Goal: Task Accomplishment & Management: Use online tool/utility

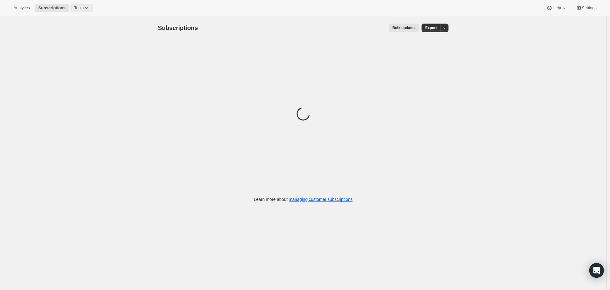
click at [79, 8] on span "Tools" at bounding box center [78, 8] width 9 height 5
click at [71, 39] on span "Bundles" at bounding box center [66, 41] width 14 height 5
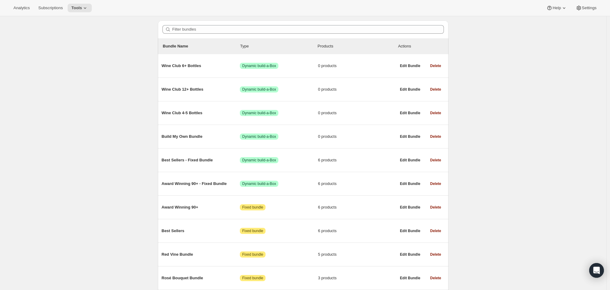
scroll to position [47, 0]
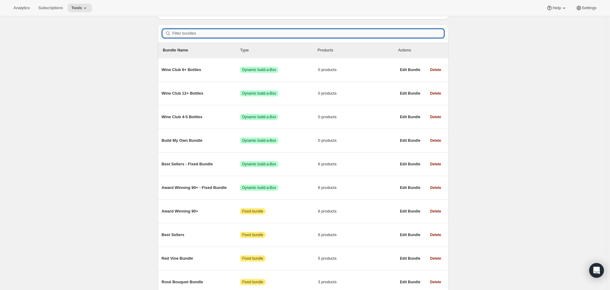
click at [198, 36] on input "Filter bundles" at bounding box center [308, 33] width 272 height 9
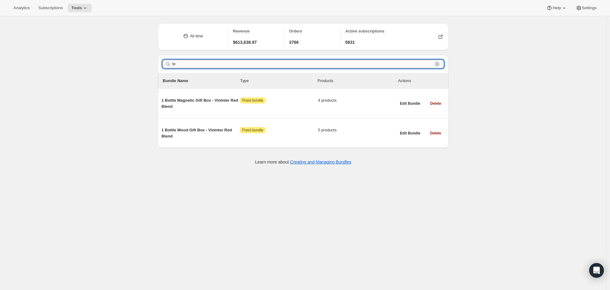
scroll to position [16, 0]
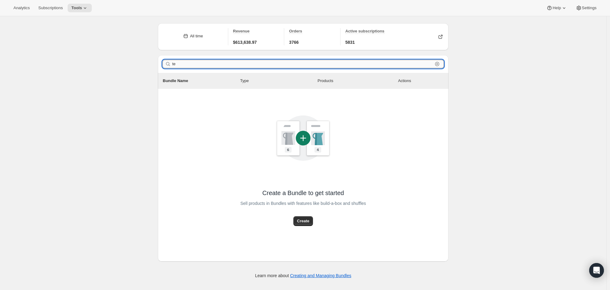
type input "t"
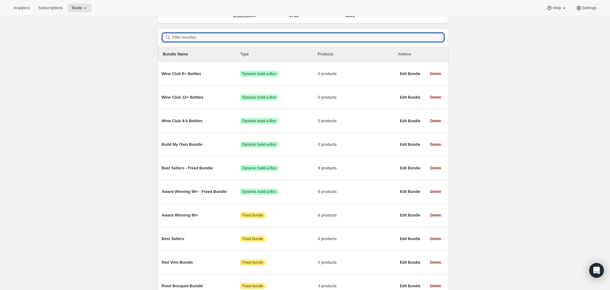
scroll to position [0, 0]
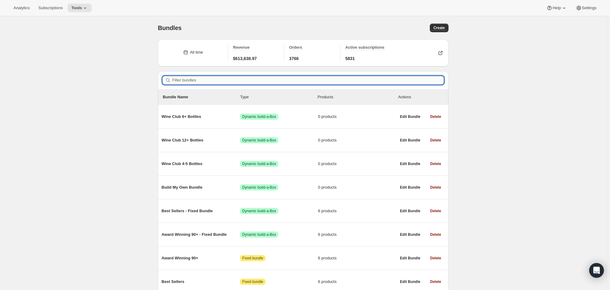
click at [260, 83] on input "Filter bundles" at bounding box center [308, 80] width 272 height 9
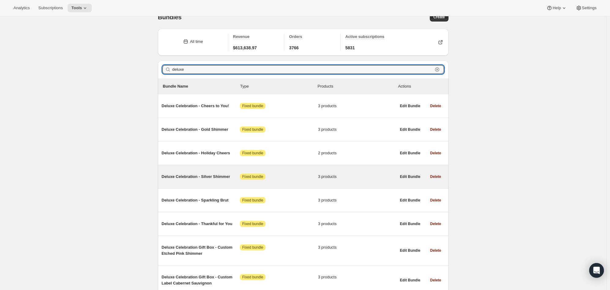
scroll to position [41, 0]
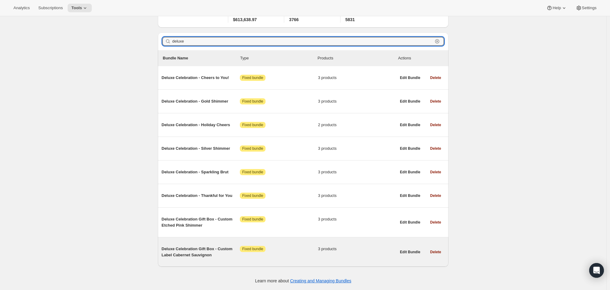
type input "deluxe"
click at [202, 253] on span "Deluxe Celebration Gift Box - Custom Label Cabernet Sauvignon" at bounding box center [201, 252] width 78 height 12
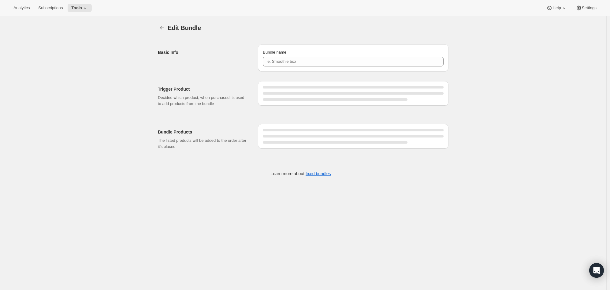
type input "Deluxe Celebration Gift Box - Custom Label Cabernet Sauvignon"
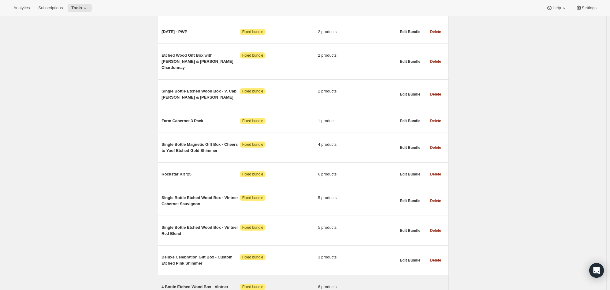
scroll to position [1302, 0]
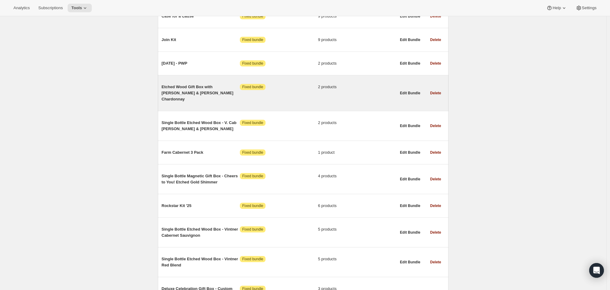
click at [196, 92] on span "Etched Wood Gift Box with [PERSON_NAME] & [PERSON_NAME] Chardonnay" at bounding box center [201, 93] width 78 height 18
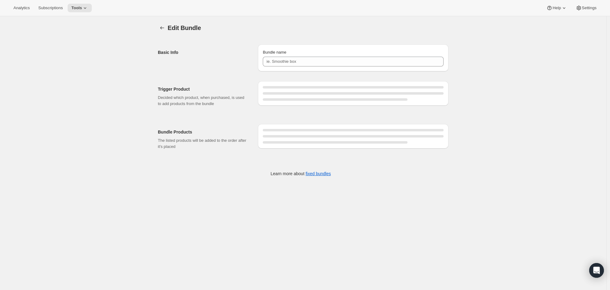
type input "Etched Wood Gift Box with [PERSON_NAME] & [PERSON_NAME] Chardonnay"
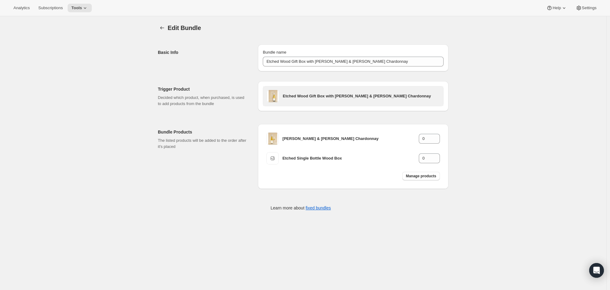
click at [419, 97] on h3 "Etched Wood Gift Box with [PERSON_NAME] & [PERSON_NAME] Chardonnay" at bounding box center [361, 96] width 157 height 6
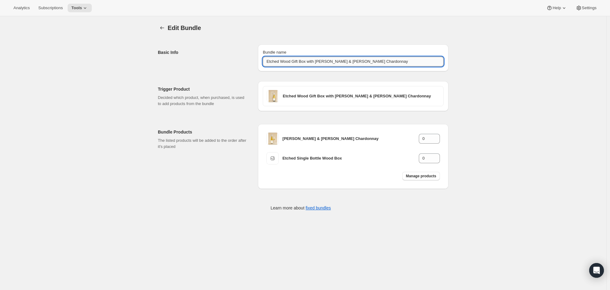
click at [385, 61] on input "Etched Wood Gift Box with [PERSON_NAME] & [PERSON_NAME] Chardonnay" at bounding box center [353, 62] width 181 height 10
click at [164, 28] on icon "Bundles" at bounding box center [162, 28] width 6 height 6
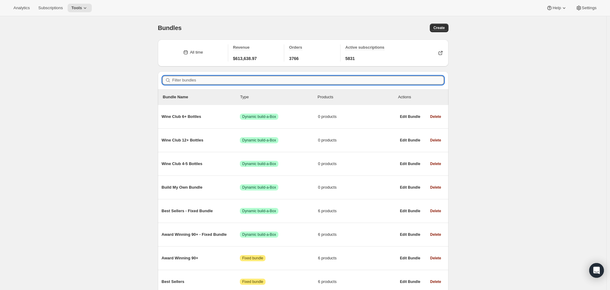
click at [195, 77] on input "Filter bundles" at bounding box center [308, 80] width 272 height 9
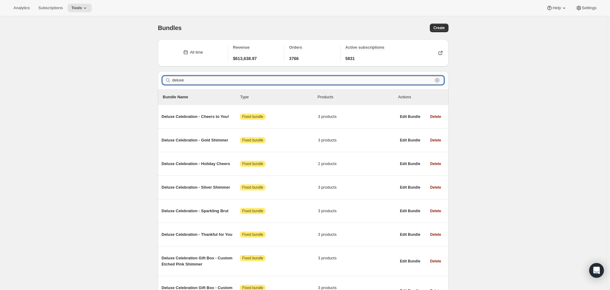
type input "deluxe"
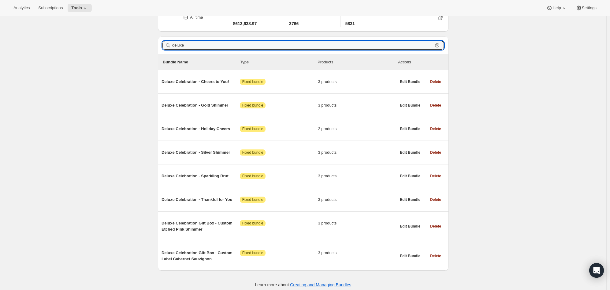
scroll to position [41, 0]
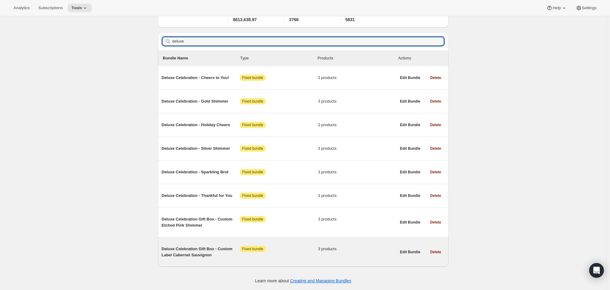
click at [188, 251] on span "Deluxe Celebration Gift Box - Custom Label Cabernet Sauvignon" at bounding box center [201, 252] width 78 height 12
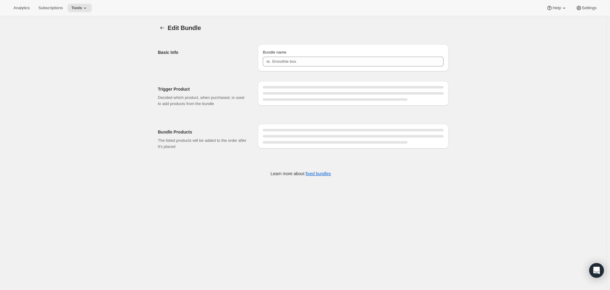
type input "Deluxe Celebration Gift Box - Custom Label Cabernet Sauvignon"
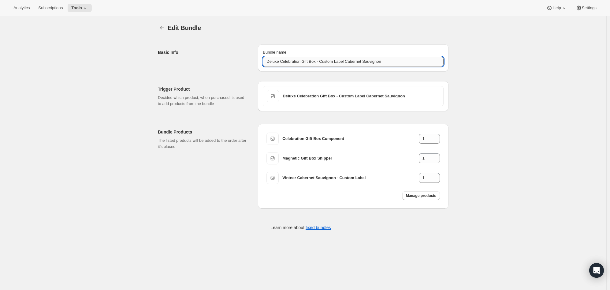
click at [362, 60] on input "Deluxe Celebration Gift Box - Custom Label Cabernet Sauvignon" at bounding box center [353, 62] width 181 height 10
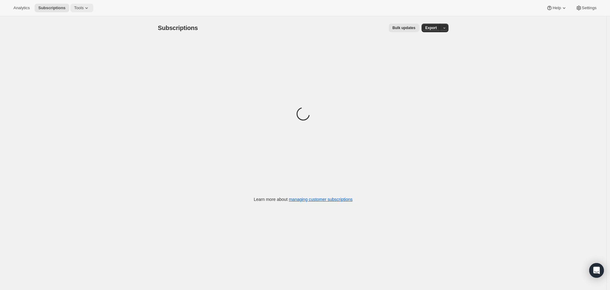
click at [87, 9] on icon at bounding box center [87, 8] width 6 height 6
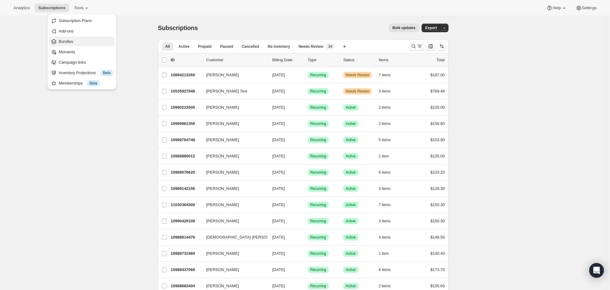
click at [80, 41] on span "Bundles" at bounding box center [86, 42] width 54 height 6
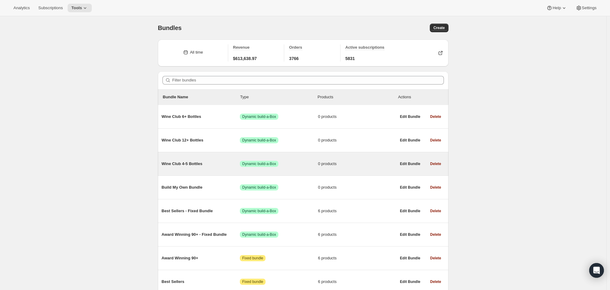
scroll to position [1, 0]
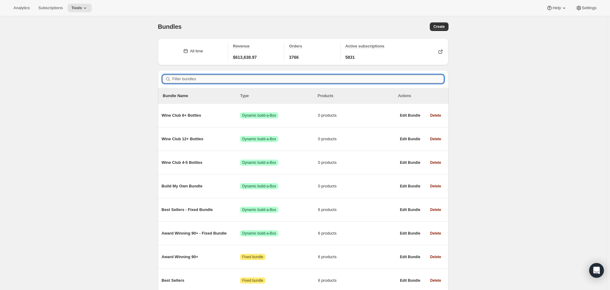
click at [207, 82] on input "Filter bundles" at bounding box center [308, 79] width 272 height 9
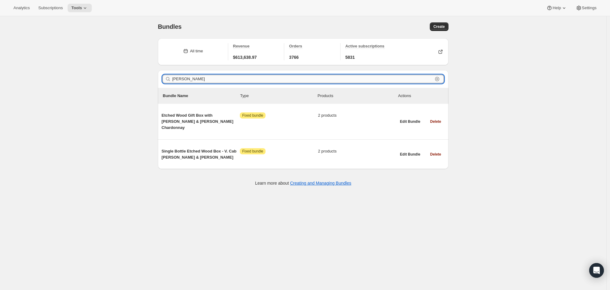
type input "engel"
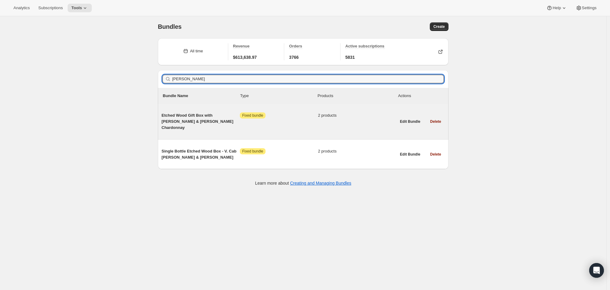
click at [189, 119] on span "Etched Wood Gift Box with [PERSON_NAME] & [PERSON_NAME] Chardonnay" at bounding box center [201, 121] width 78 height 18
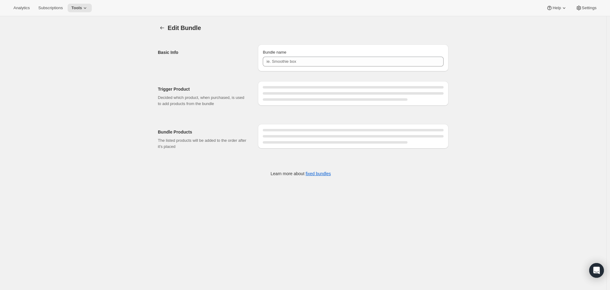
type input "Etched Wood Gift Box with [PERSON_NAME] & [PERSON_NAME] Chardonnay"
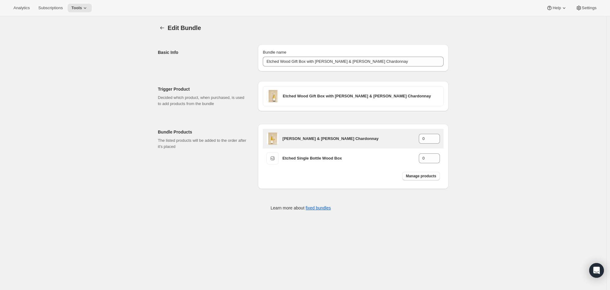
click at [339, 140] on h3 "[PERSON_NAME] & [PERSON_NAME] Chardonnay" at bounding box center [351, 139] width 136 height 6
click at [163, 28] on icon "Bundles" at bounding box center [162, 28] width 6 height 6
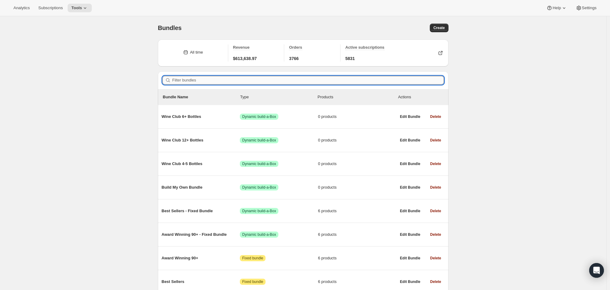
click at [203, 79] on input "Filter bundles" at bounding box center [308, 80] width 272 height 9
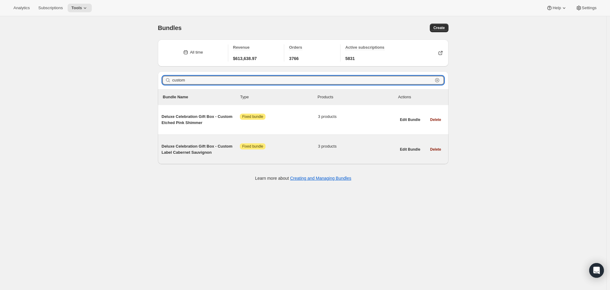
type input "custom"
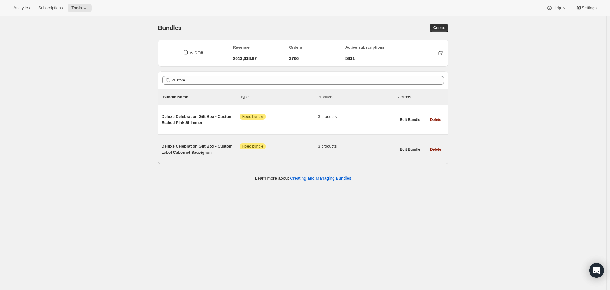
click at [192, 151] on span "Deluxe Celebration Gift Box - Custom Label Cabernet Sauvignon" at bounding box center [201, 149] width 78 height 12
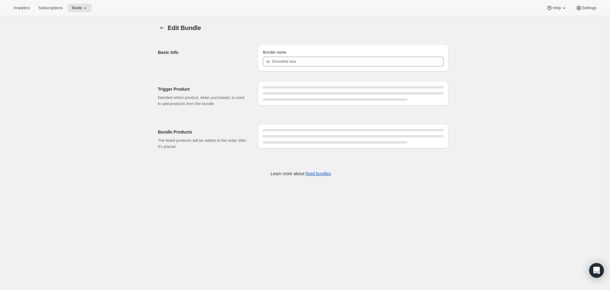
type input "Deluxe Celebration Gift Box - Custom Label Cabernet Sauvignon"
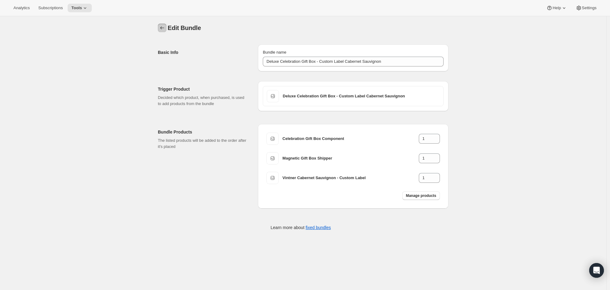
click at [165, 29] on icon "Bundles" at bounding box center [162, 28] width 6 height 6
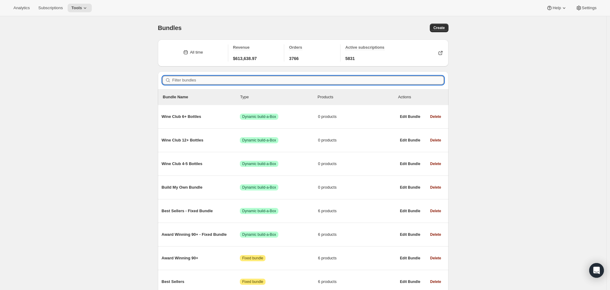
click at [205, 80] on input "Filter bundles" at bounding box center [308, 80] width 272 height 9
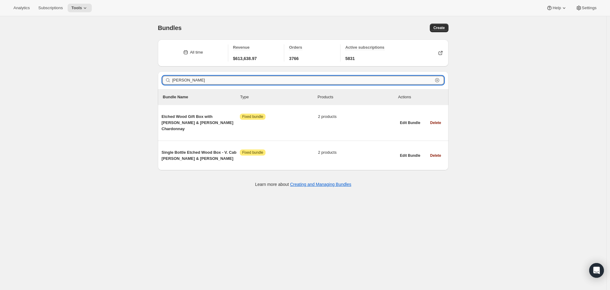
type input "engel"
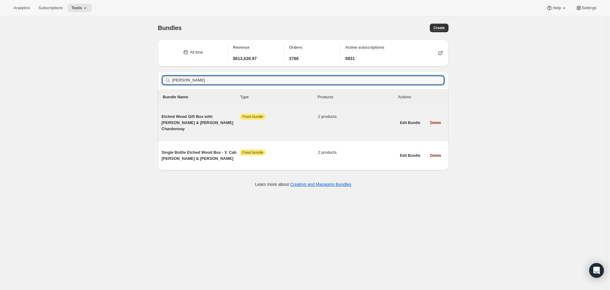
click at [181, 124] on span "Etched Wood Gift Box with [PERSON_NAME] & [PERSON_NAME] Chardonnay" at bounding box center [201, 123] width 78 height 18
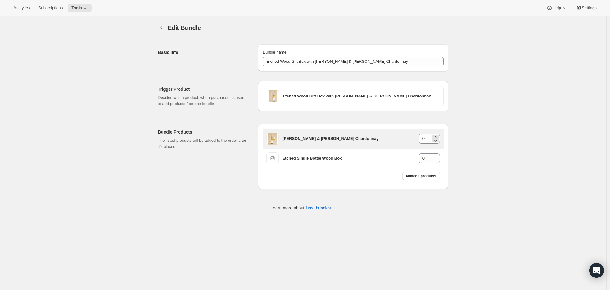
click at [433, 141] on div "0" at bounding box center [429, 139] width 21 height 10
click at [437, 137] on icon at bounding box center [435, 137] width 6 height 6
type input "1"
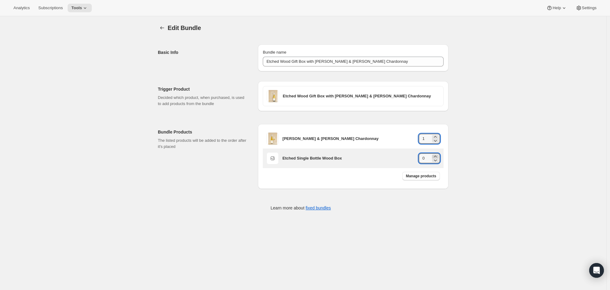
click at [438, 156] on icon at bounding box center [435, 156] width 6 height 6
type input "1"
drag, startPoint x: 346, startPoint y: 159, endPoint x: 284, endPoint y: 160, distance: 61.5
click at [284, 160] on h3 "Etched Single Bottle Wood Box" at bounding box center [351, 158] width 136 height 6
copy h3 "Etched Single Bottle Wood Box"
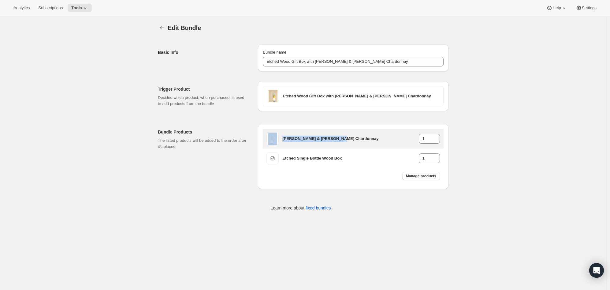
drag, startPoint x: 349, startPoint y: 137, endPoint x: 277, endPoint y: 140, distance: 72.0
click at [277, 140] on div "Engel & Völkers Chardonnay 1" at bounding box center [354, 139] width 174 height 12
copy div "[PERSON_NAME] & [PERSON_NAME] Chardonnay"
